Goal: Navigation & Orientation: Find specific page/section

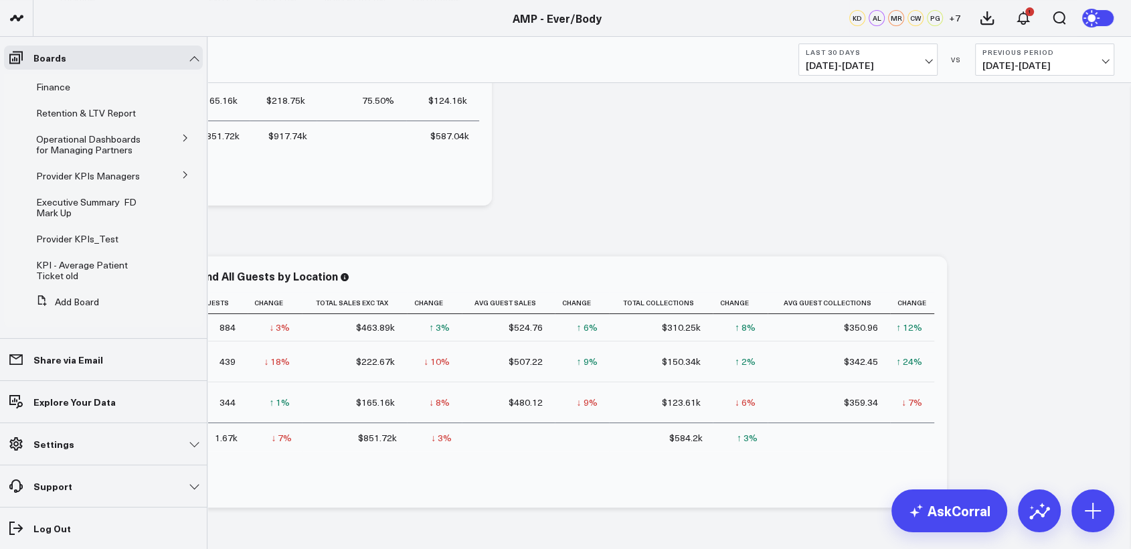
scroll to position [175, 0]
click at [181, 175] on icon at bounding box center [185, 176] width 8 height 8
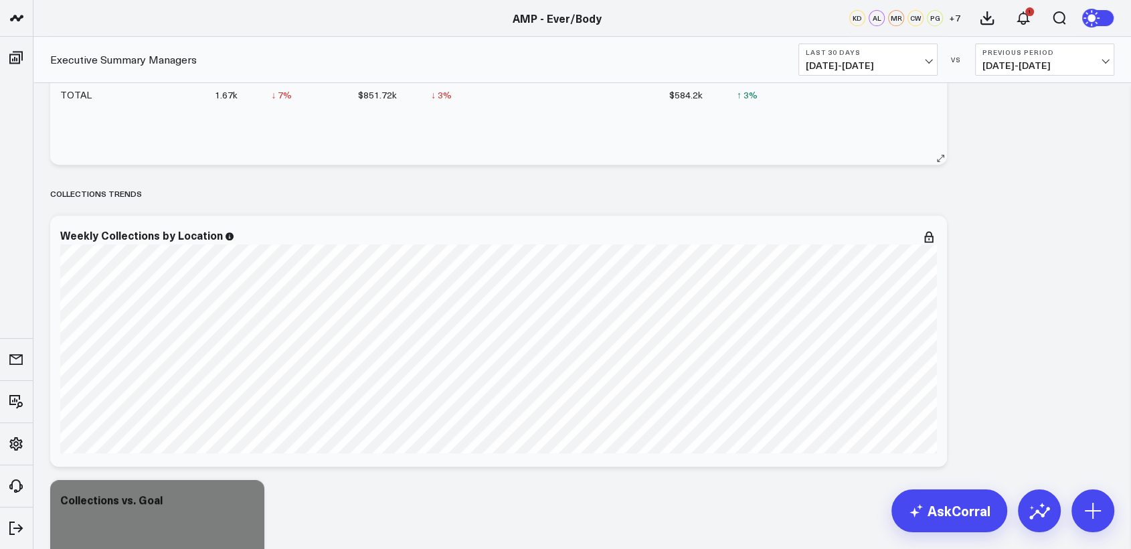
scroll to position [621, 0]
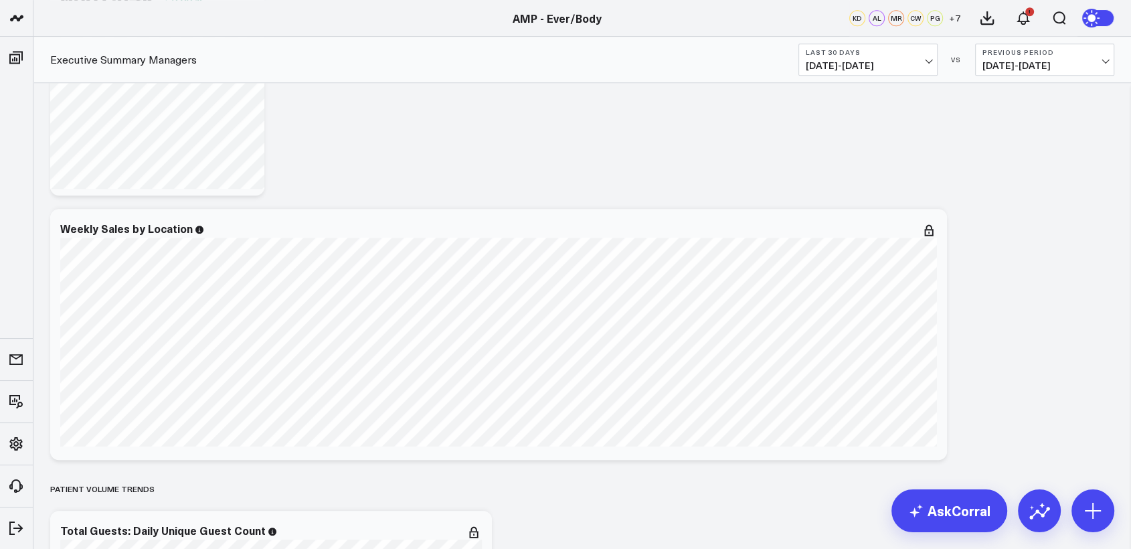
scroll to position [1075, 0]
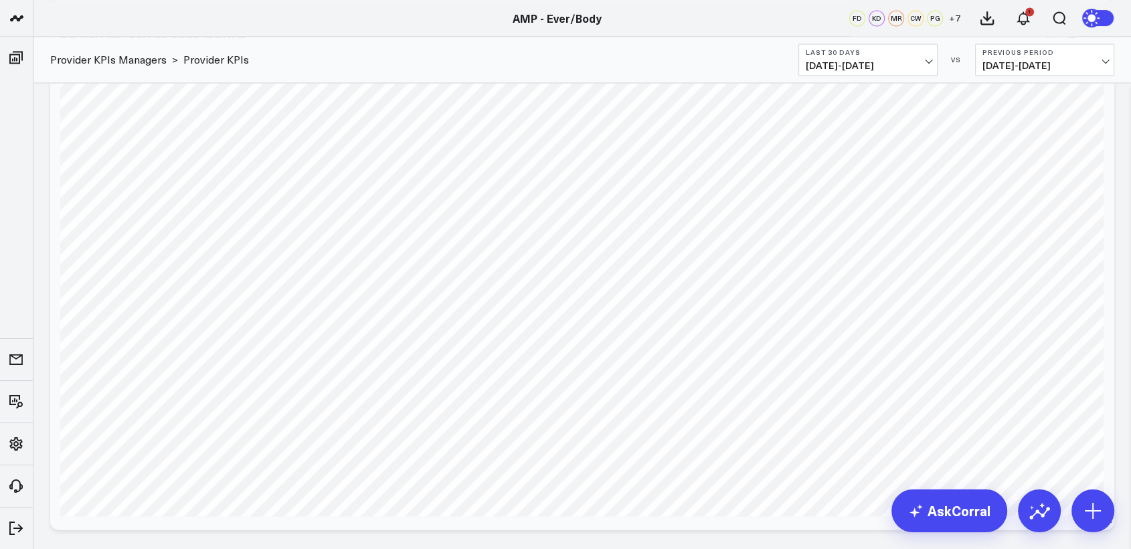
scroll to position [2311, 0]
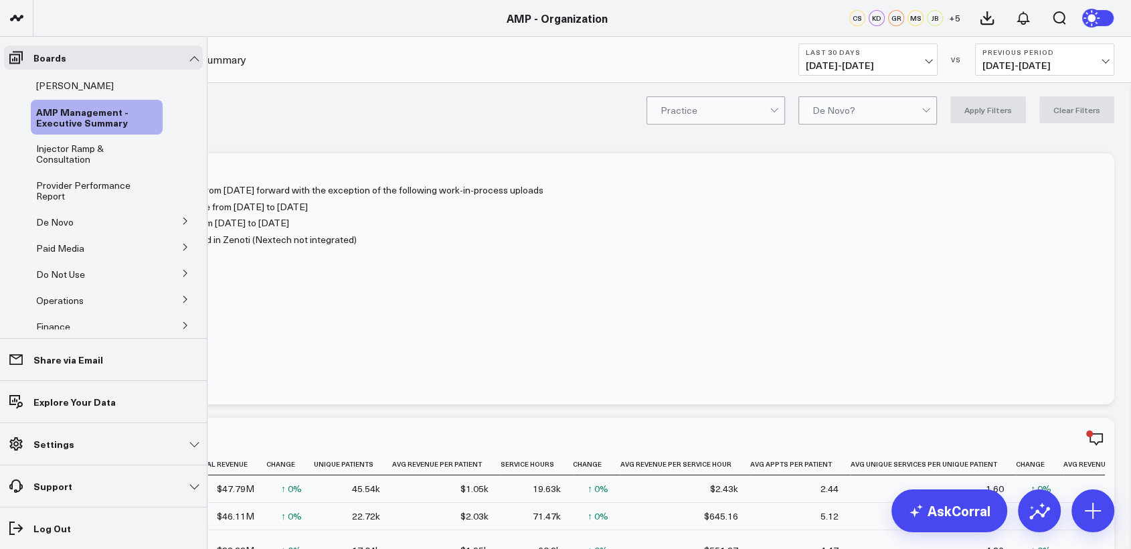
click at [181, 219] on icon at bounding box center [185, 221] width 8 height 8
click at [94, 281] on span "De Novo Charts" at bounding box center [78, 280] width 68 height 13
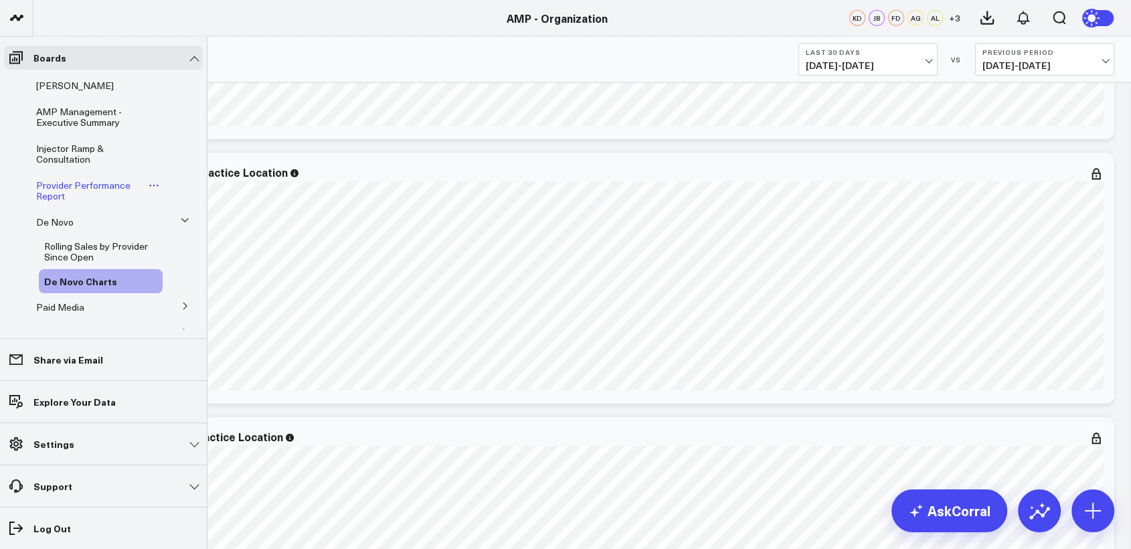
scroll to position [130, 0]
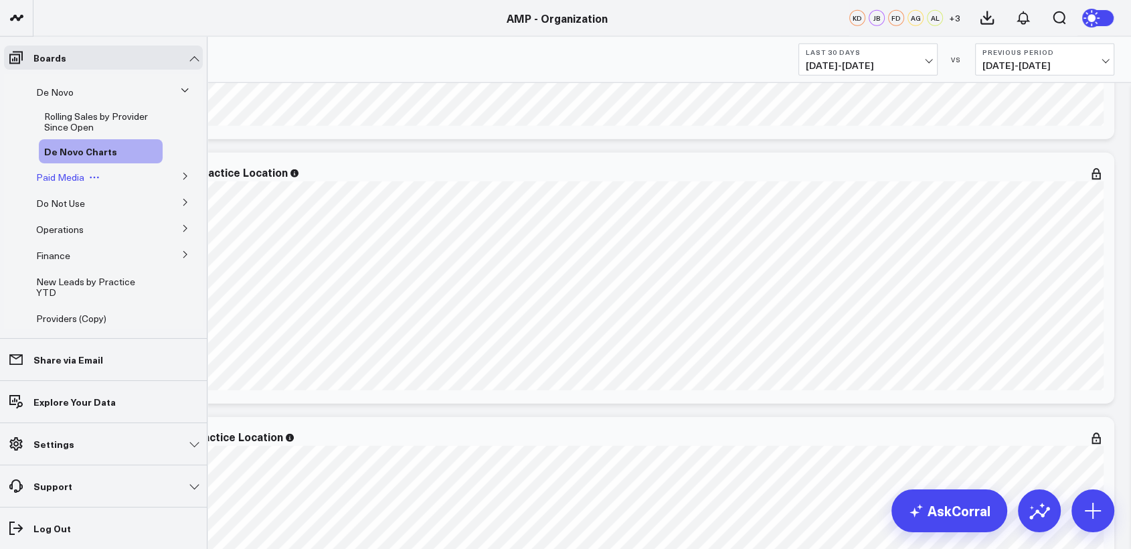
click at [64, 178] on span "Paid Media" at bounding box center [60, 177] width 48 height 13
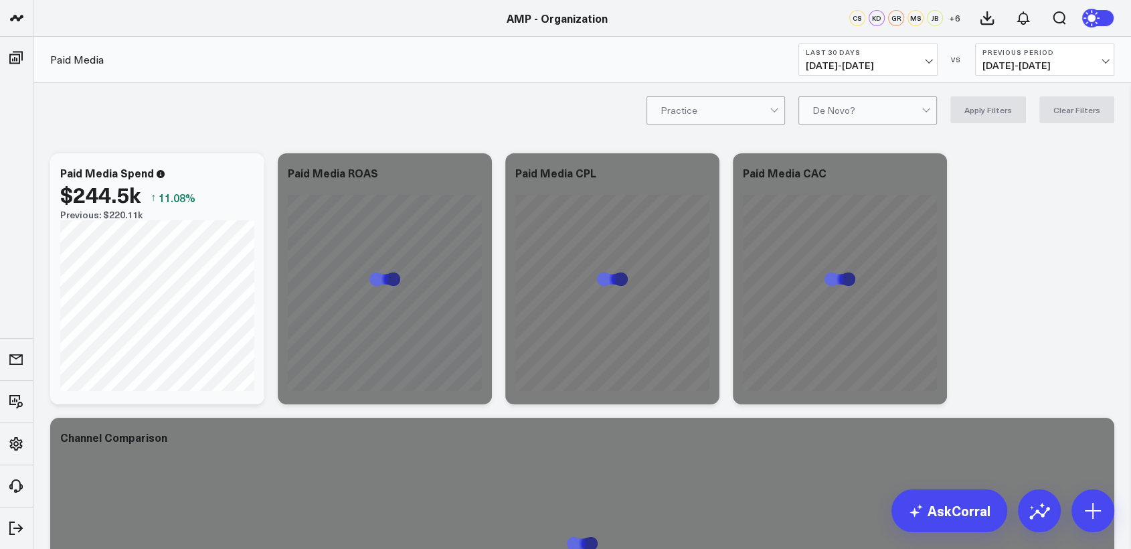
click at [916, 68] on span "[DATE] - [DATE]" at bounding box center [867, 65] width 124 height 11
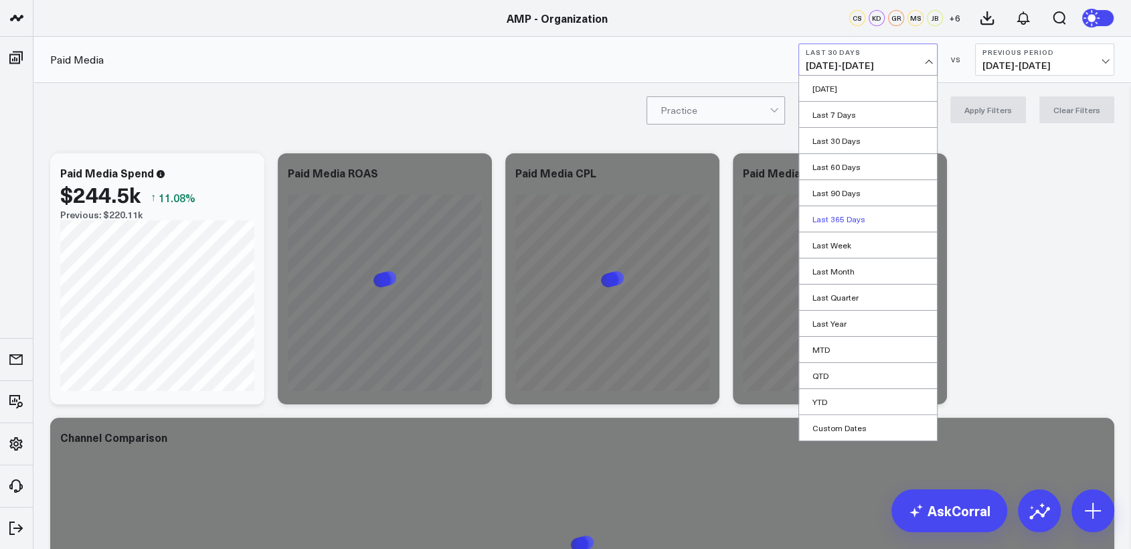
click at [849, 225] on link "Last 365 Days" at bounding box center [868, 218] width 138 height 25
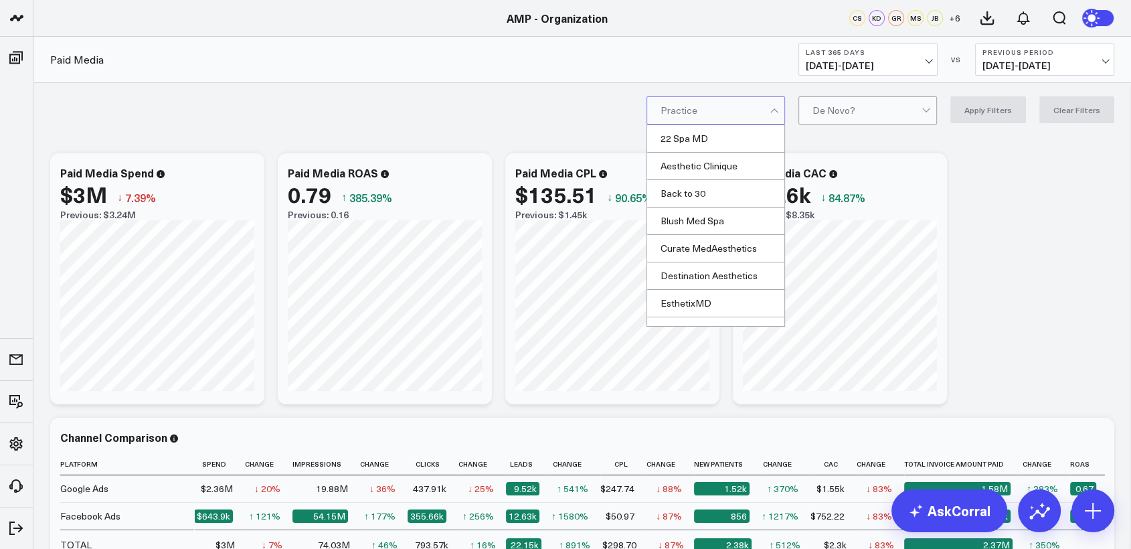
click at [815, 115] on div "De Novo?" at bounding box center [867, 110] width 138 height 28
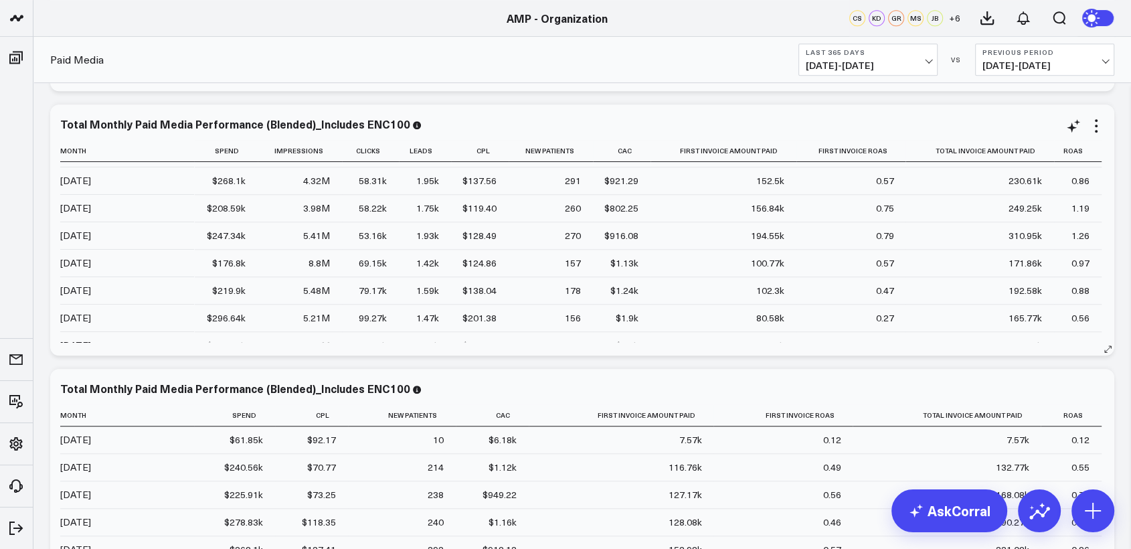
scroll to position [104, 0]
